Goal: Information Seeking & Learning: Understand process/instructions

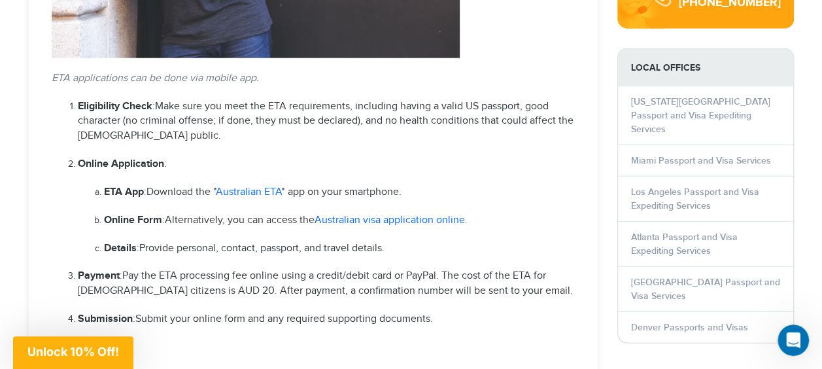
scroll to position [1591, 0]
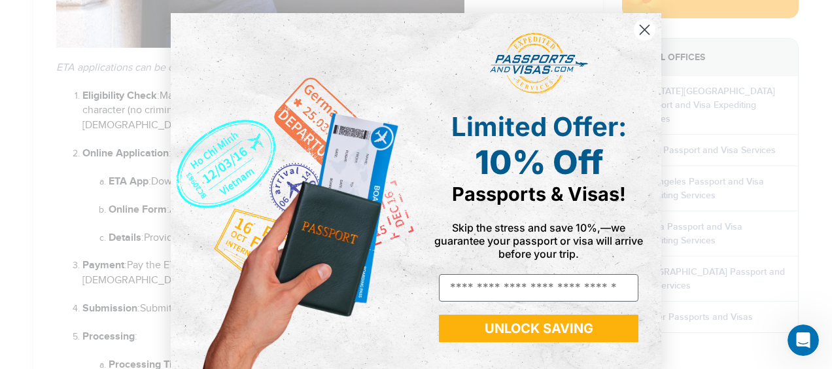
click at [644, 21] on circle "Close dialog" at bounding box center [645, 30] width 22 height 22
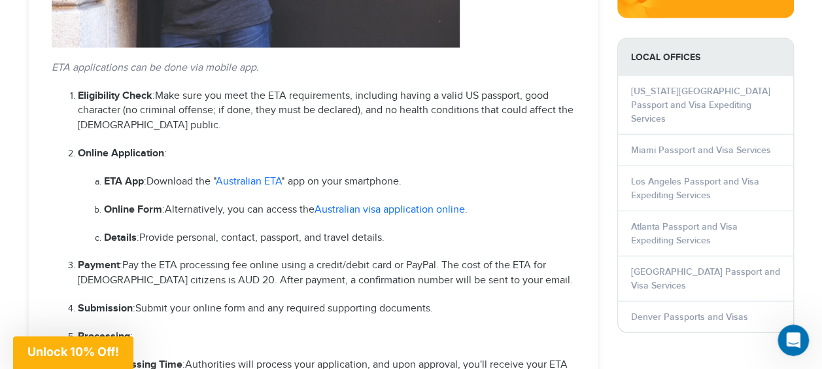
click at [358, 203] on link "Australian visa application online" at bounding box center [390, 209] width 150 height 12
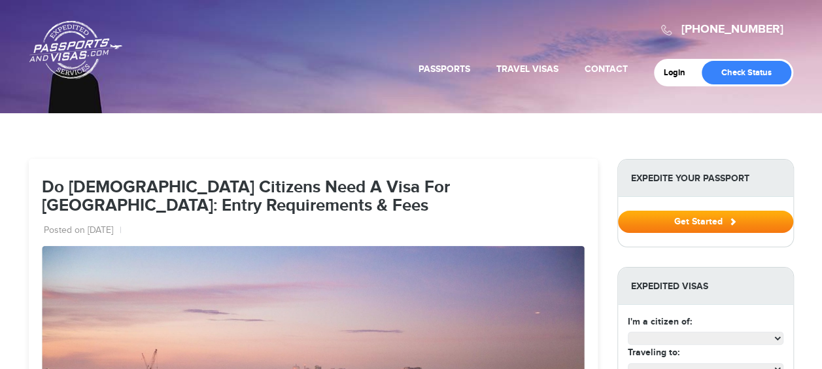
select select "**********"
